Goal: Book appointment/travel/reservation

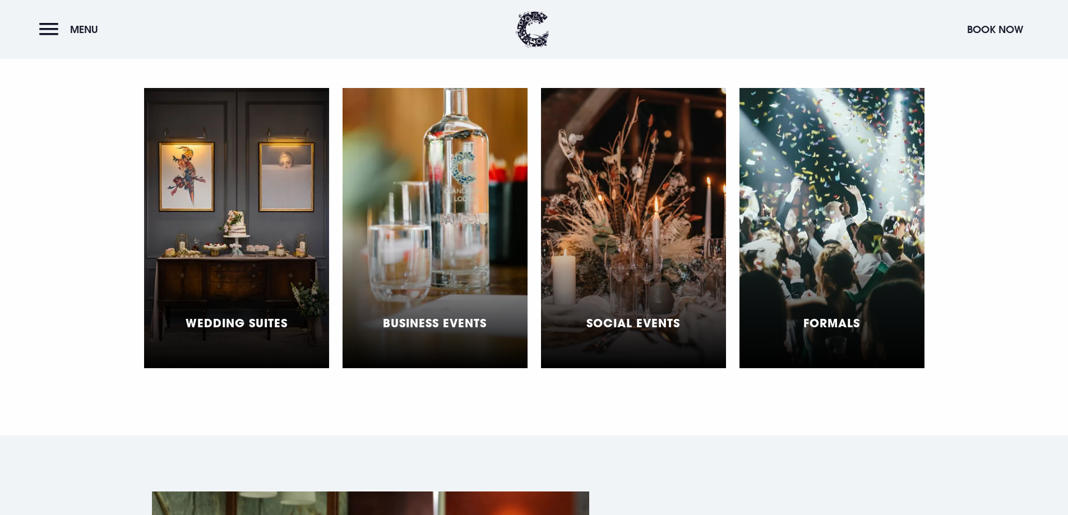
scroll to position [3476, 0]
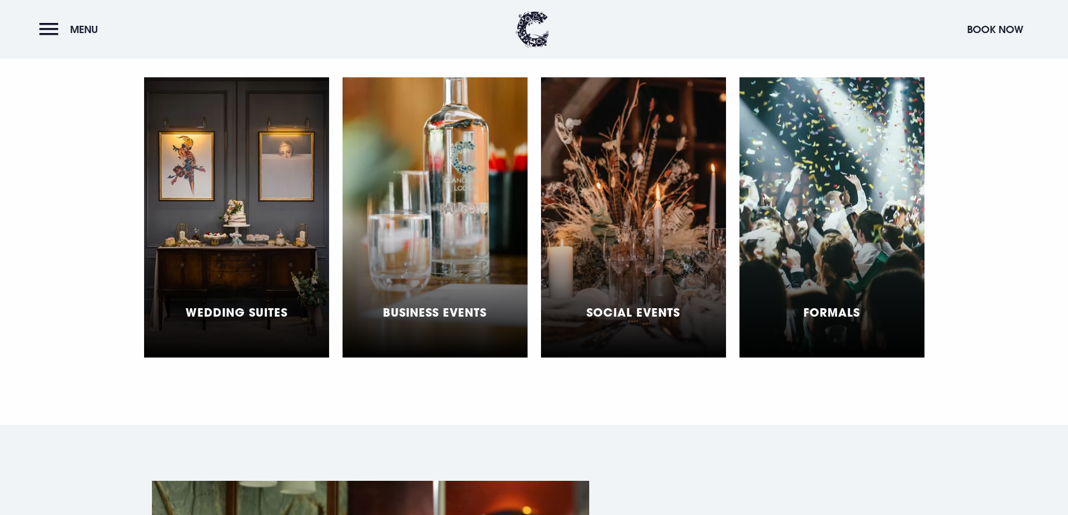
click at [641, 248] on div "Social Events" at bounding box center [633, 217] width 185 height 280
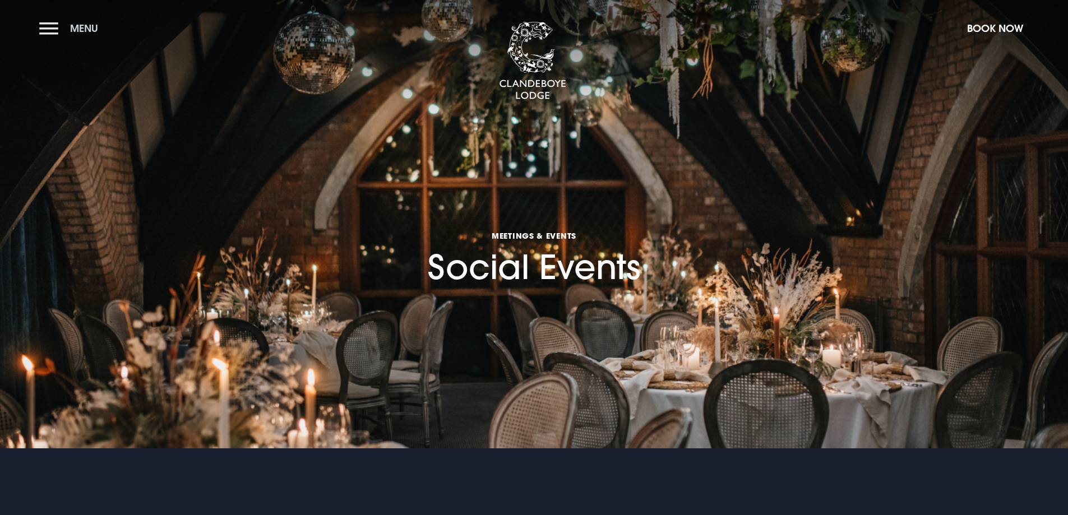
click at [55, 39] on button "Menu" at bounding box center [71, 28] width 64 height 24
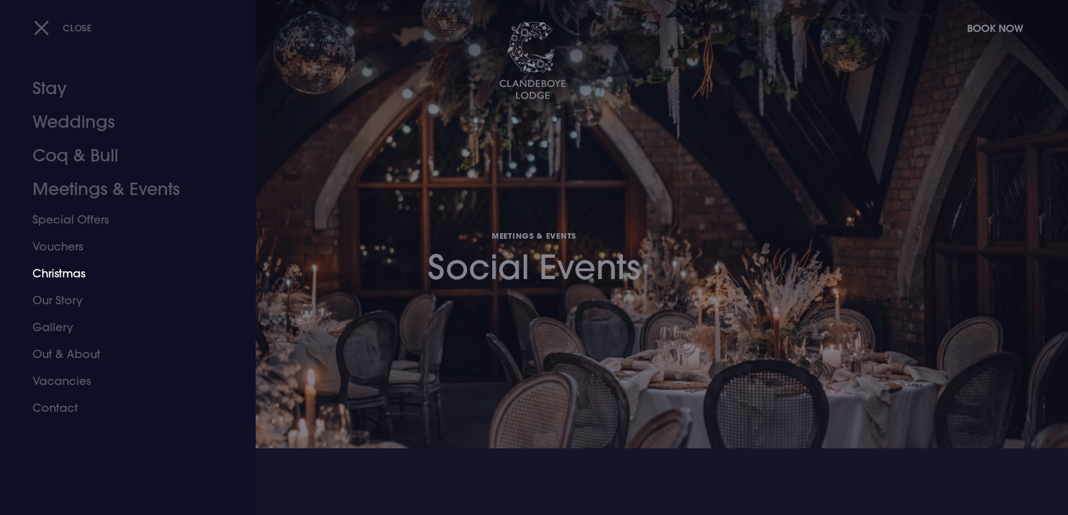
click at [62, 266] on link "Christmas" at bounding box center [121, 273] width 177 height 27
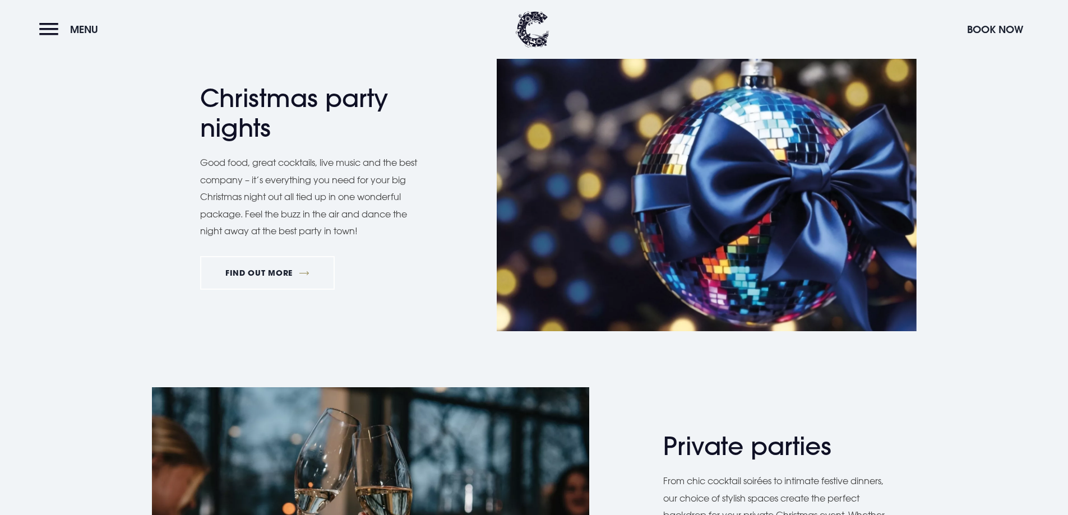
scroll to position [673, 0]
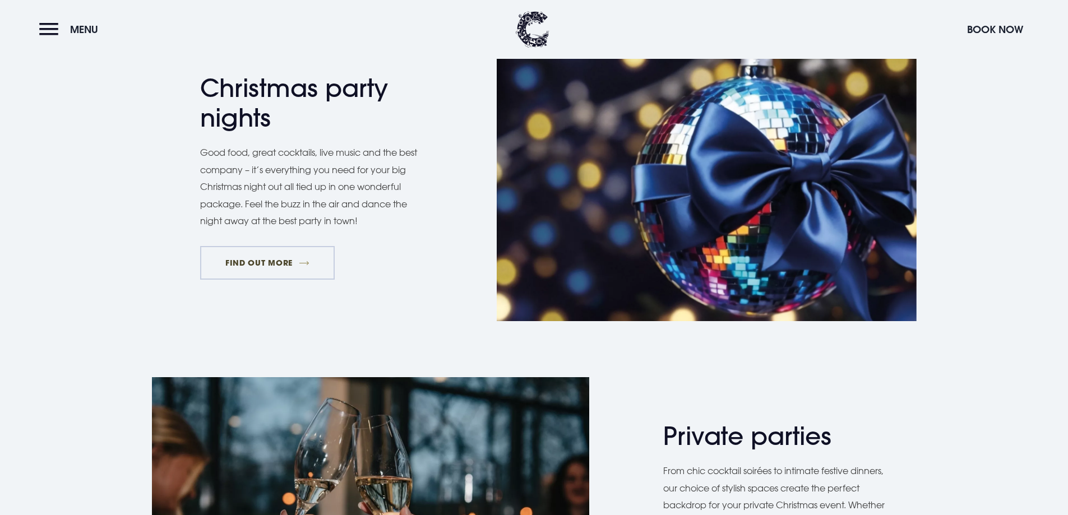
click at [253, 261] on link "FIND OUT MORE" at bounding box center [267, 263] width 135 height 34
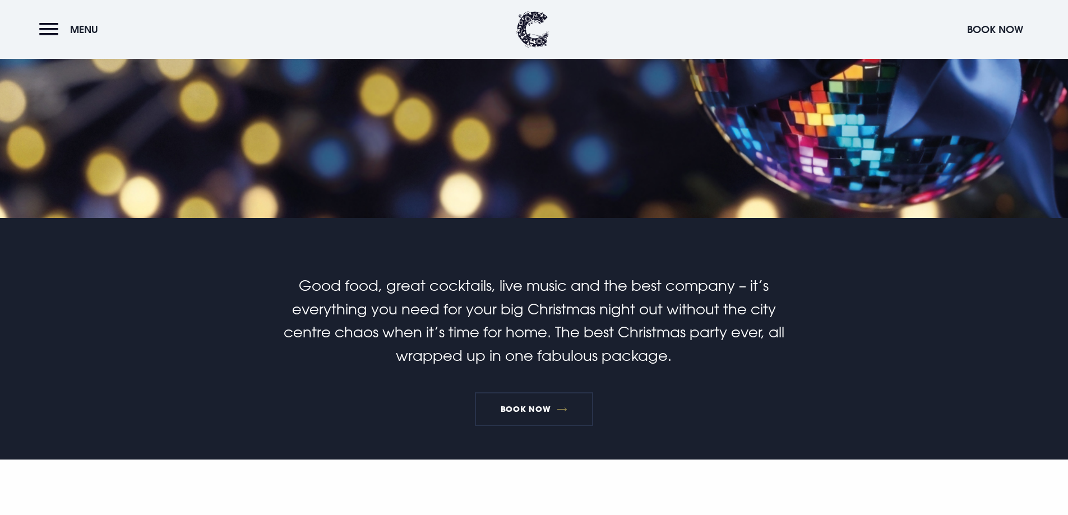
scroll to position [224, 0]
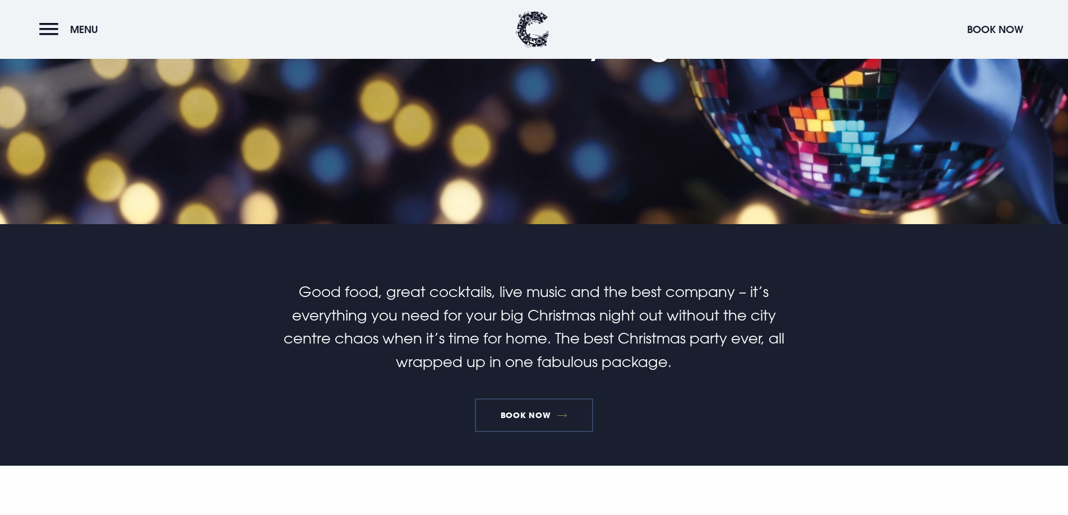
click at [537, 413] on link "Book Now" at bounding box center [534, 416] width 118 height 34
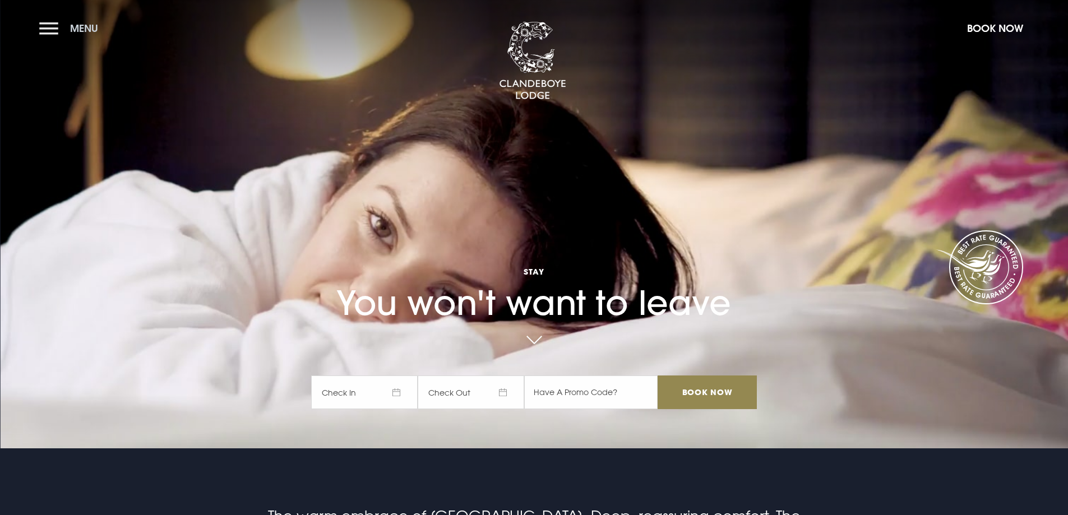
click at [57, 27] on button "Menu" at bounding box center [71, 28] width 64 height 24
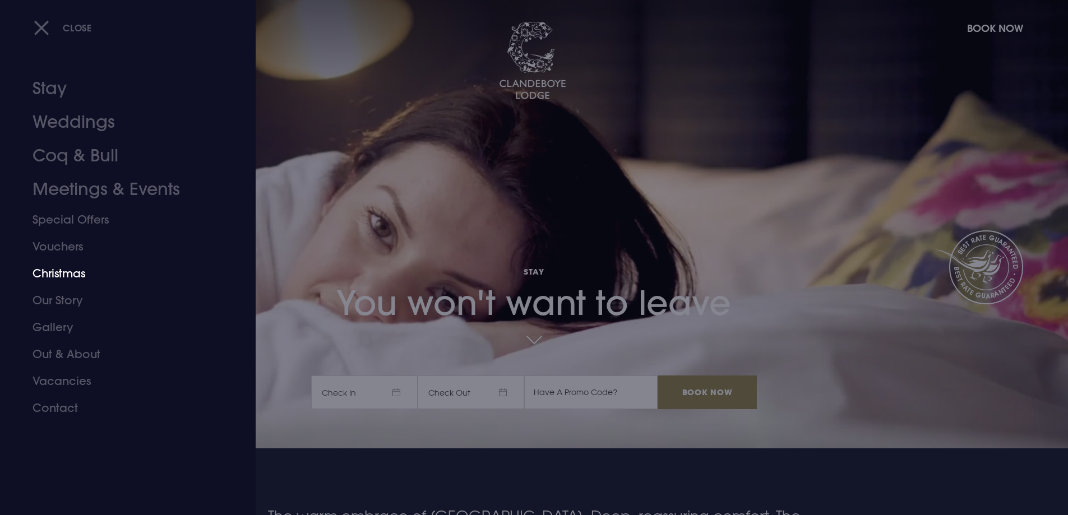
click at [66, 268] on link "Christmas" at bounding box center [121, 273] width 177 height 27
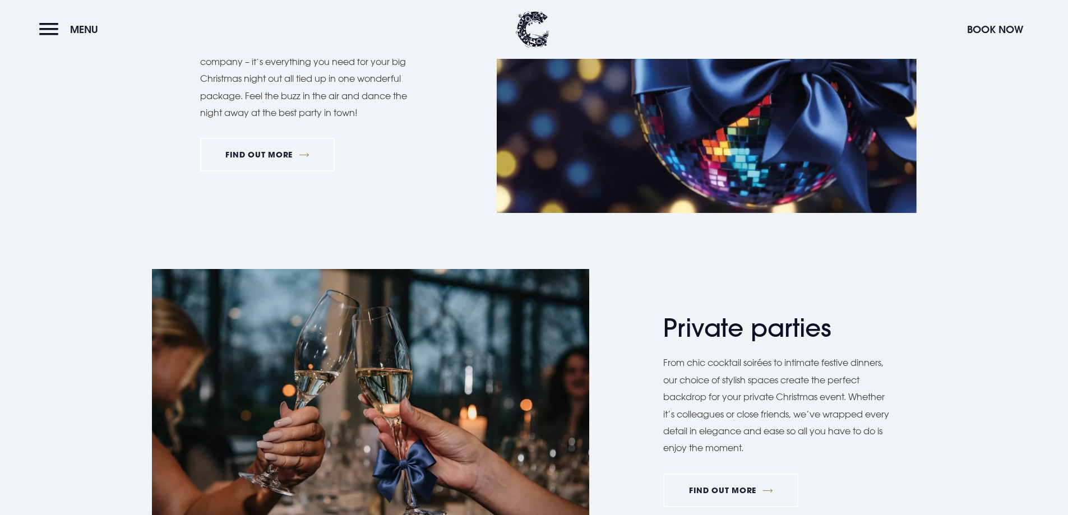
scroll to position [729, 0]
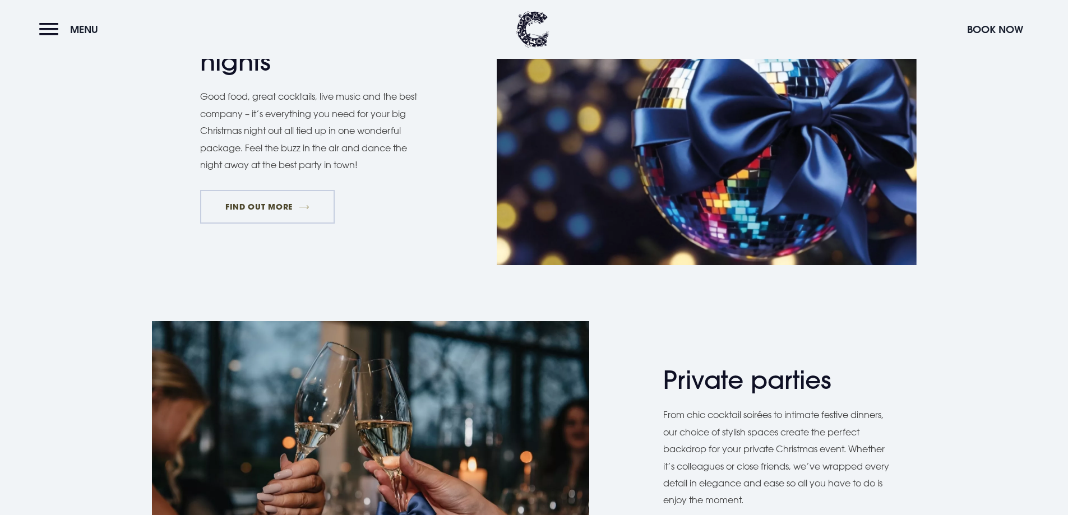
click at [290, 212] on link "FIND OUT MORE" at bounding box center [267, 207] width 135 height 34
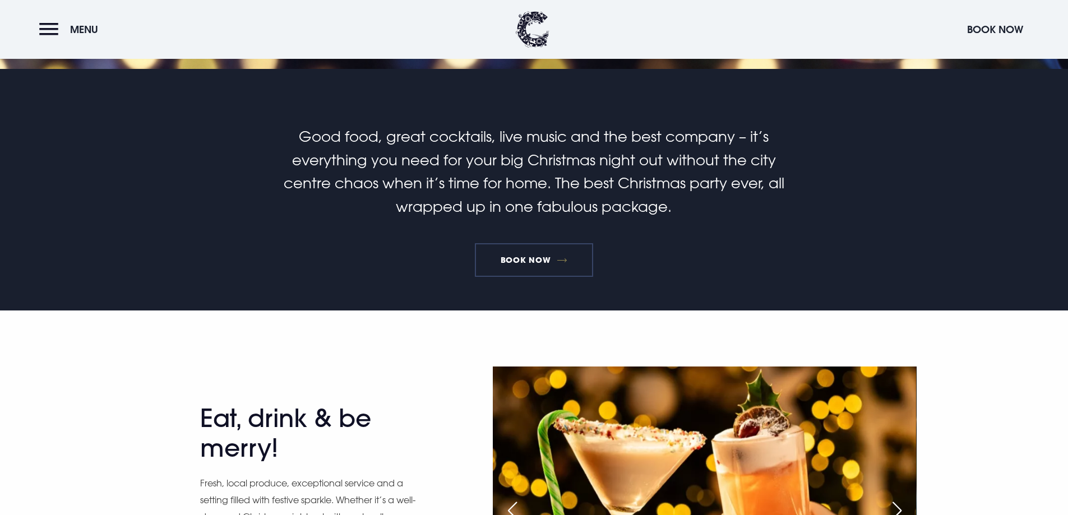
scroll to position [336, 0]
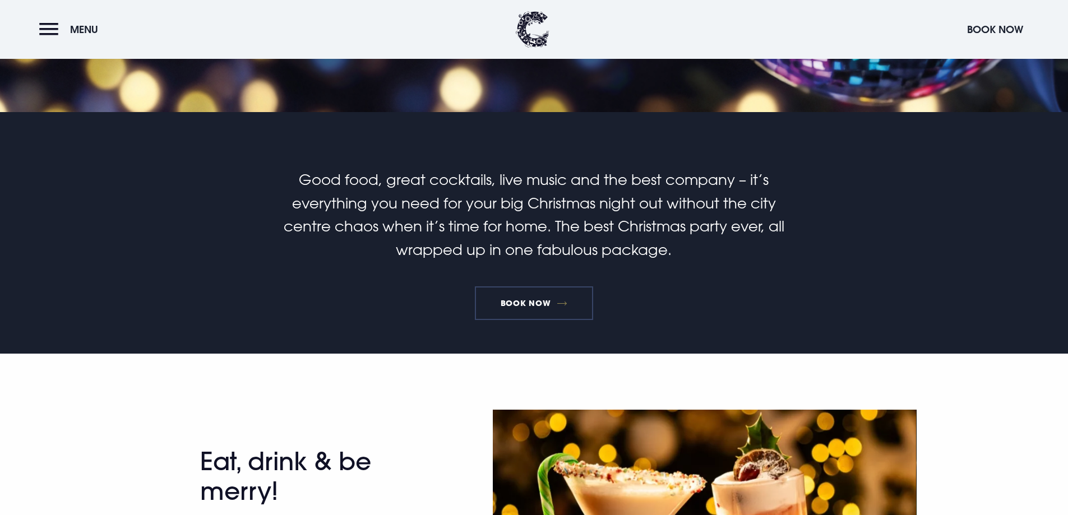
click at [509, 297] on link "Book Now" at bounding box center [534, 303] width 118 height 34
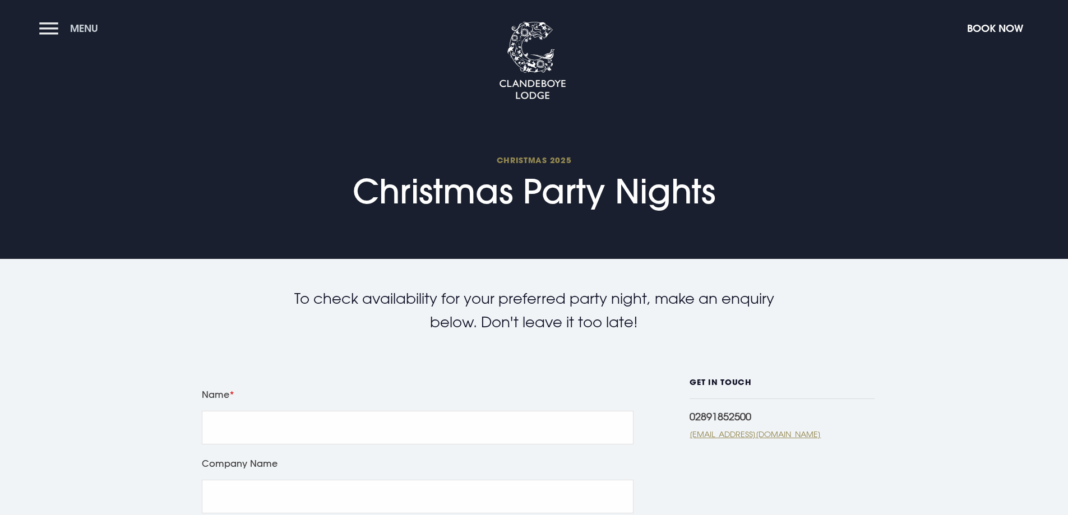
click at [67, 34] on button "Menu" at bounding box center [71, 28] width 64 height 24
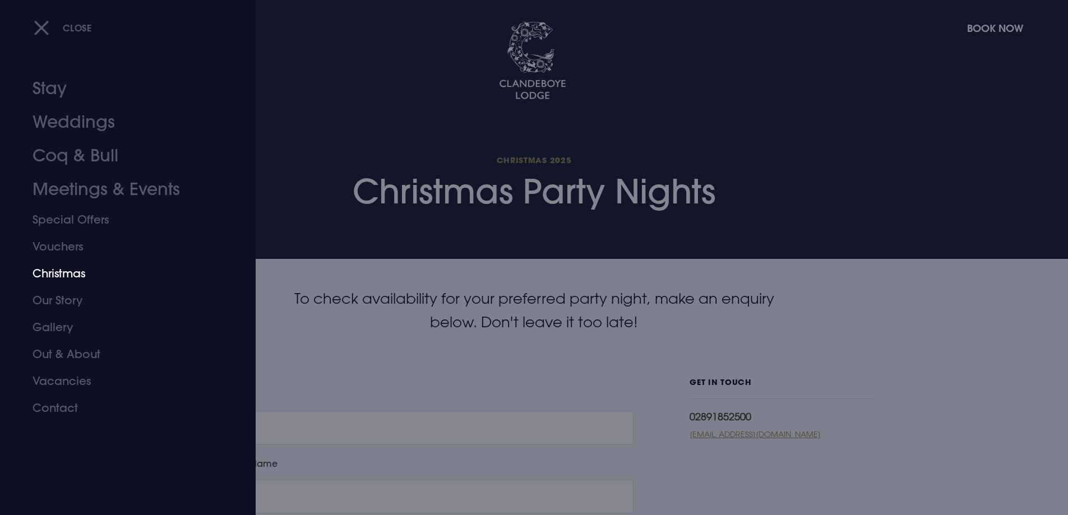
click at [82, 266] on link "Christmas" at bounding box center [121, 273] width 177 height 27
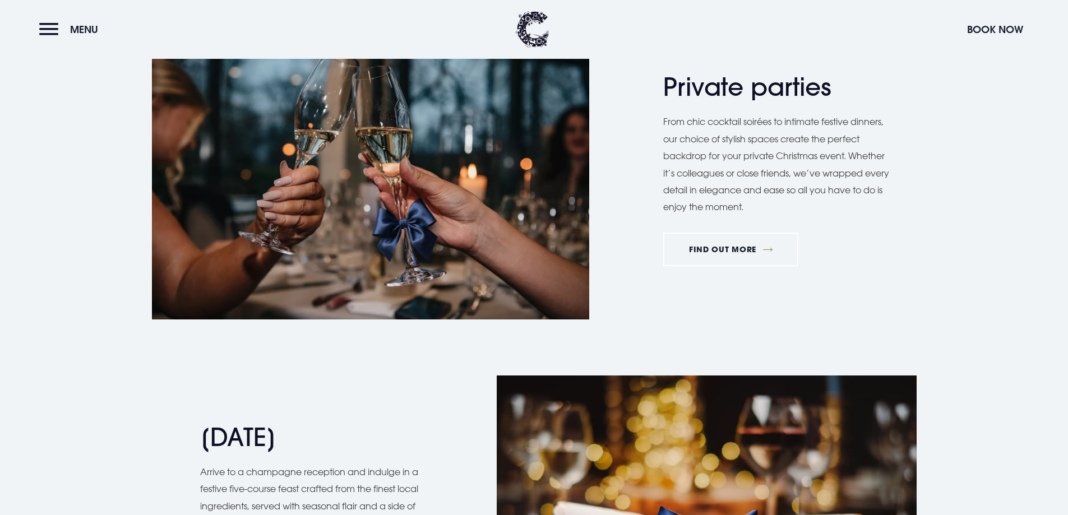
scroll to position [1065, 0]
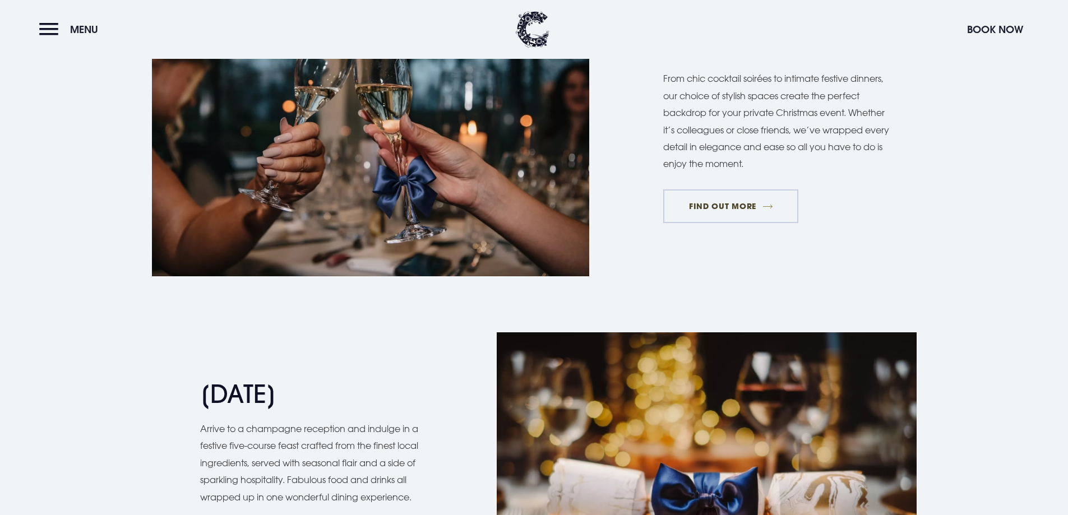
click at [768, 193] on link "FIND OUT MORE" at bounding box center [730, 207] width 135 height 34
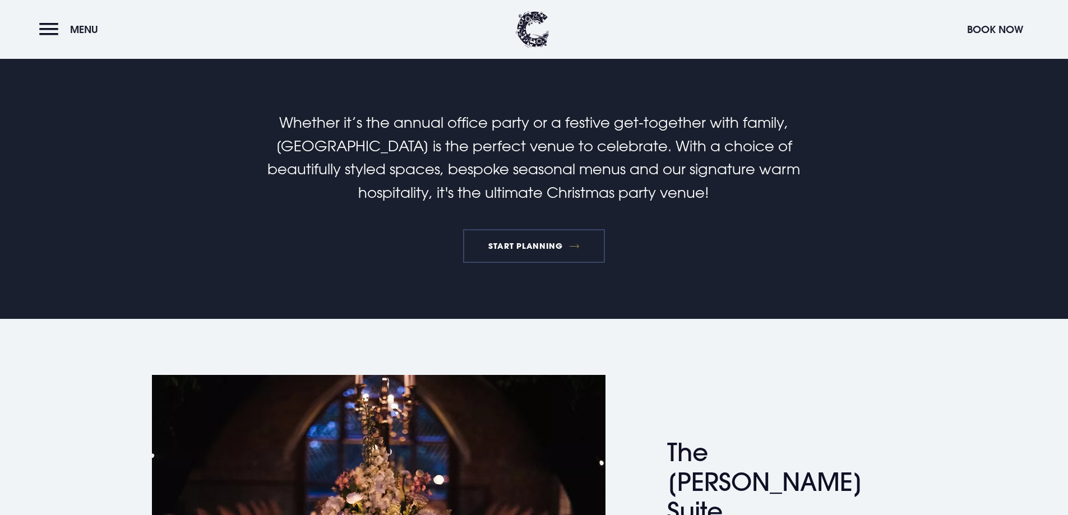
scroll to position [392, 0]
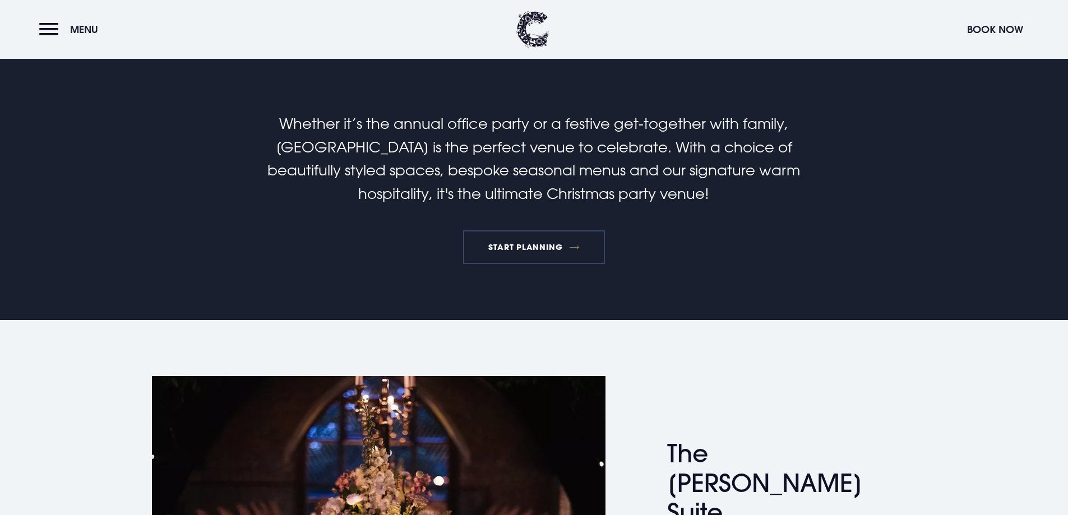
click at [529, 249] on link "START PLANNING" at bounding box center [534, 247] width 142 height 34
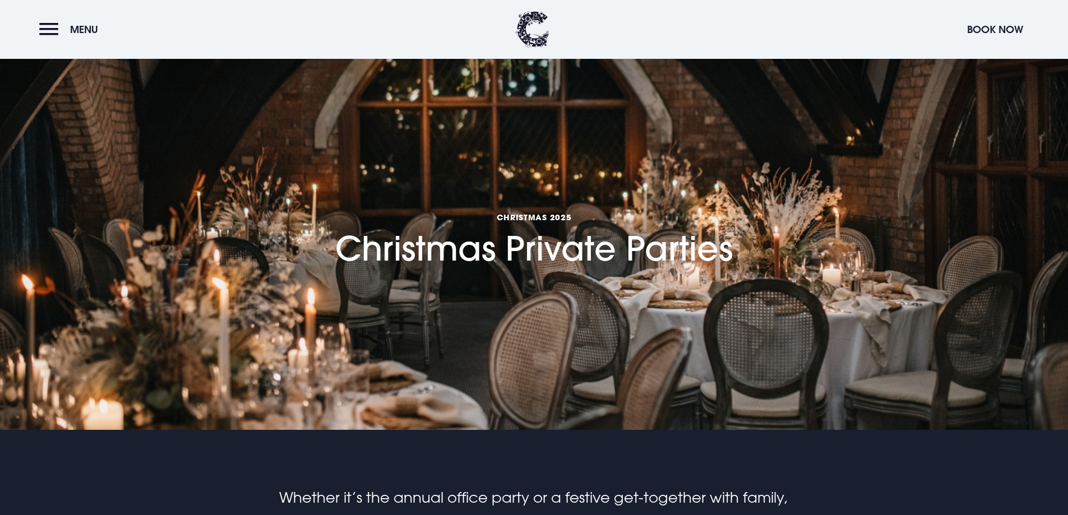
scroll to position [0, 0]
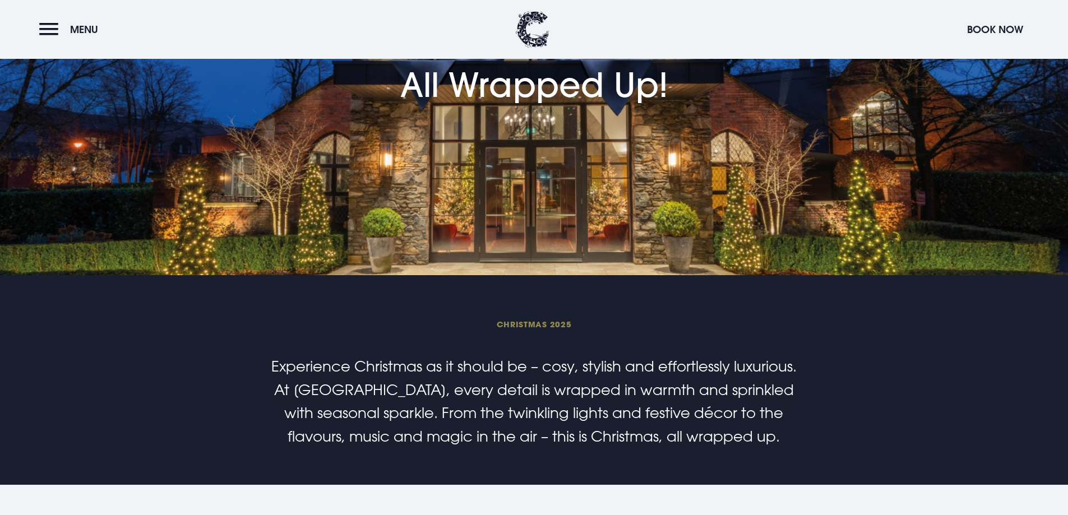
scroll to position [168, 0]
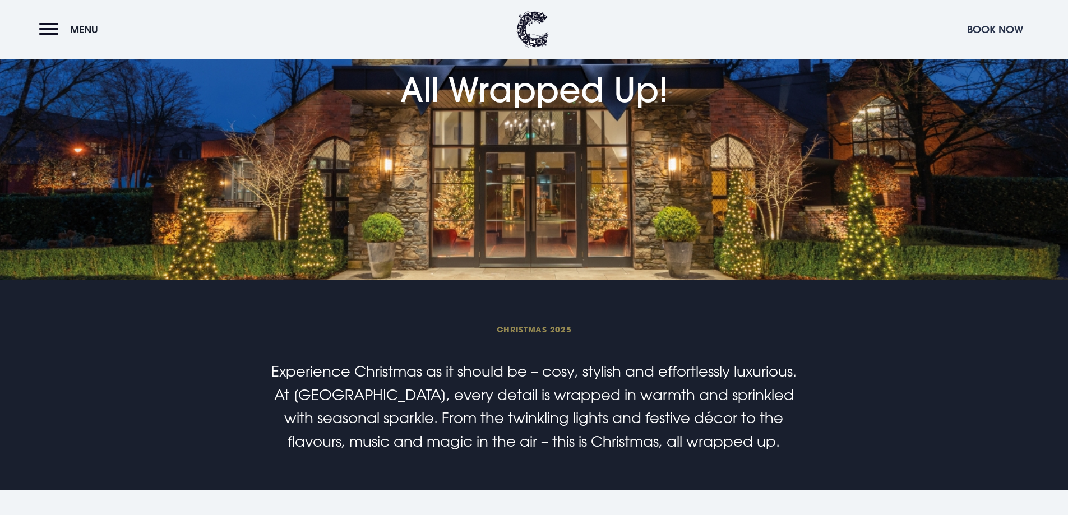
click at [991, 31] on button "Book Now" at bounding box center [995, 29] width 67 height 24
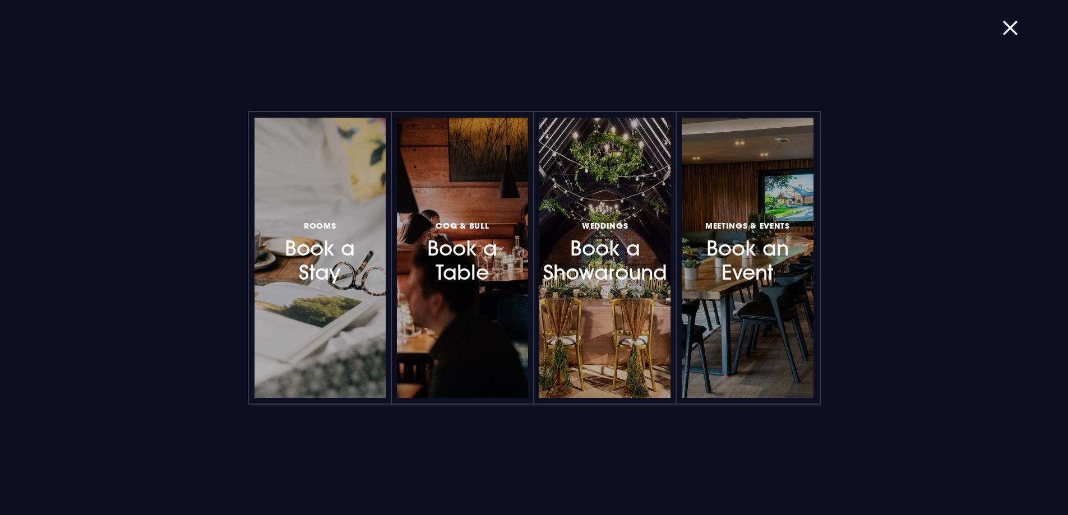
scroll to position [224, 0]
click at [1013, 20] on div "Rooms Book a Stay Coq & Bull Book a Table Weddings Book a Showaround Meetings &…" at bounding box center [534, 257] width 1068 height 515
click at [1012, 22] on button "button" at bounding box center [1016, 27] width 29 height 11
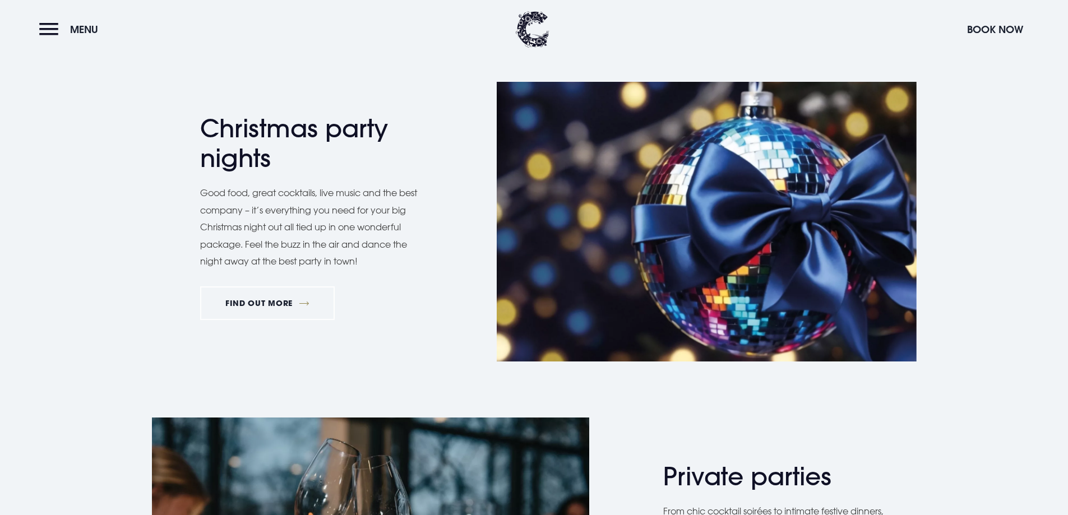
scroll to position [617, 0]
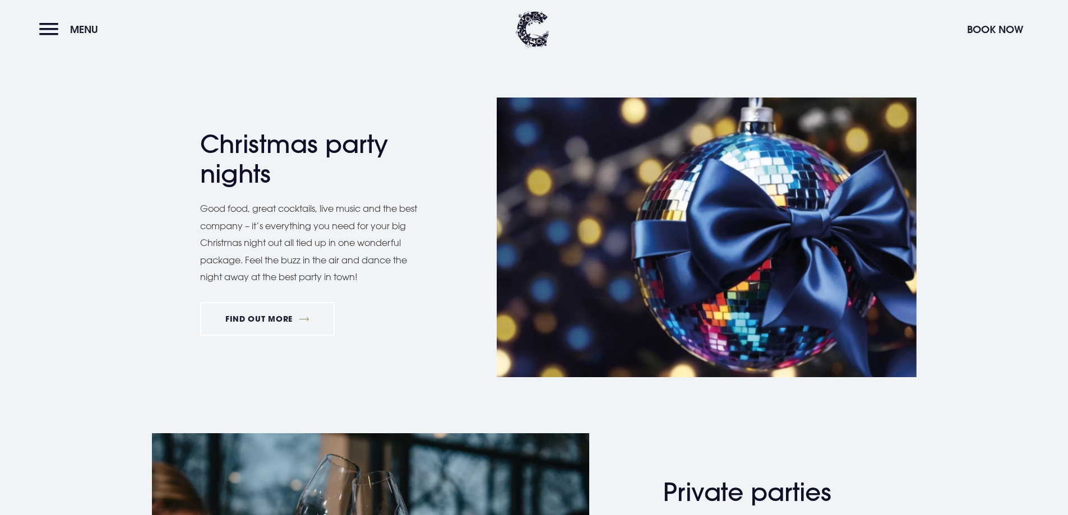
click at [538, 290] on img at bounding box center [707, 238] width 420 height 280
click at [289, 318] on link "FIND OUT MORE" at bounding box center [267, 319] width 135 height 34
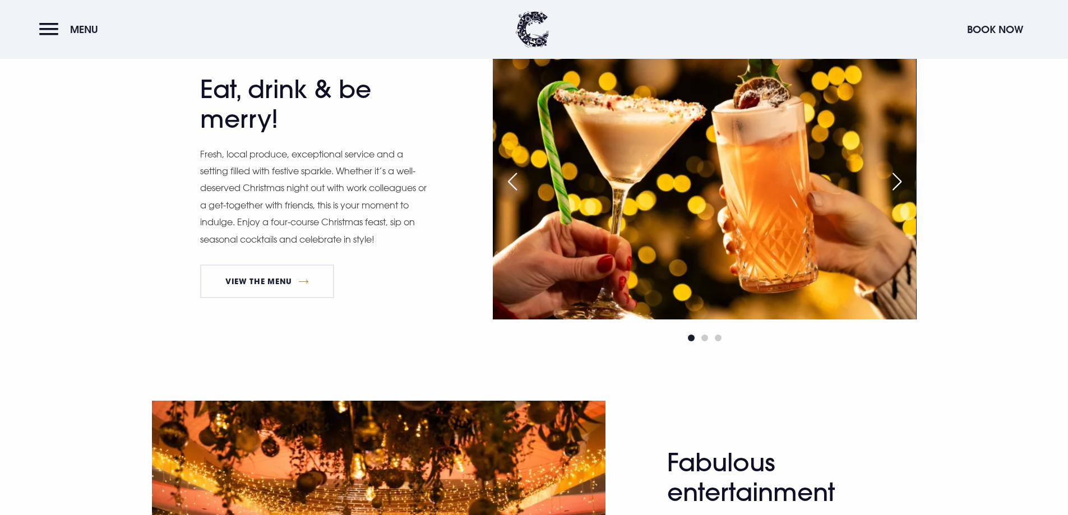
scroll to position [729, 0]
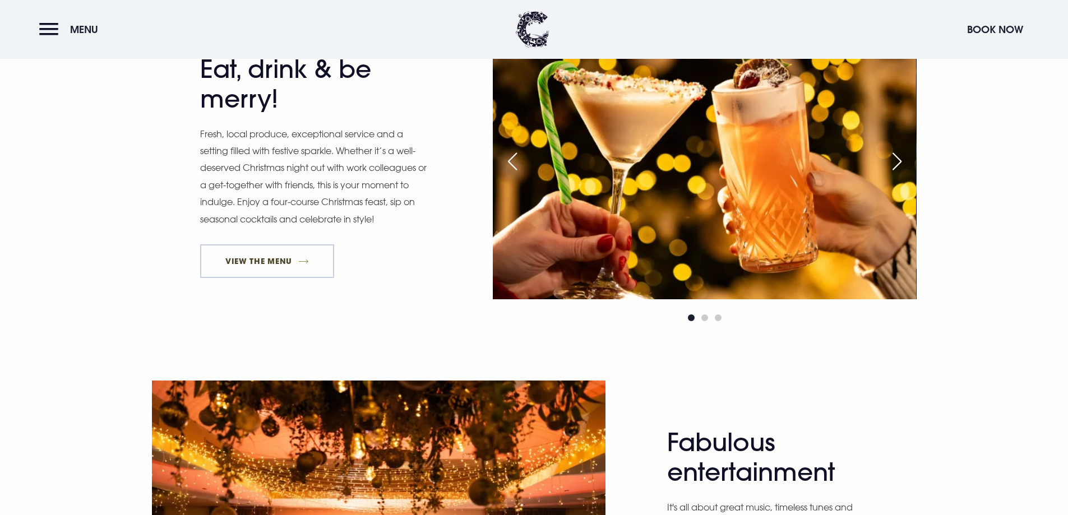
click at [283, 269] on link "View The Menu" at bounding box center [267, 261] width 135 height 34
